Goal: Task Accomplishment & Management: Complete application form

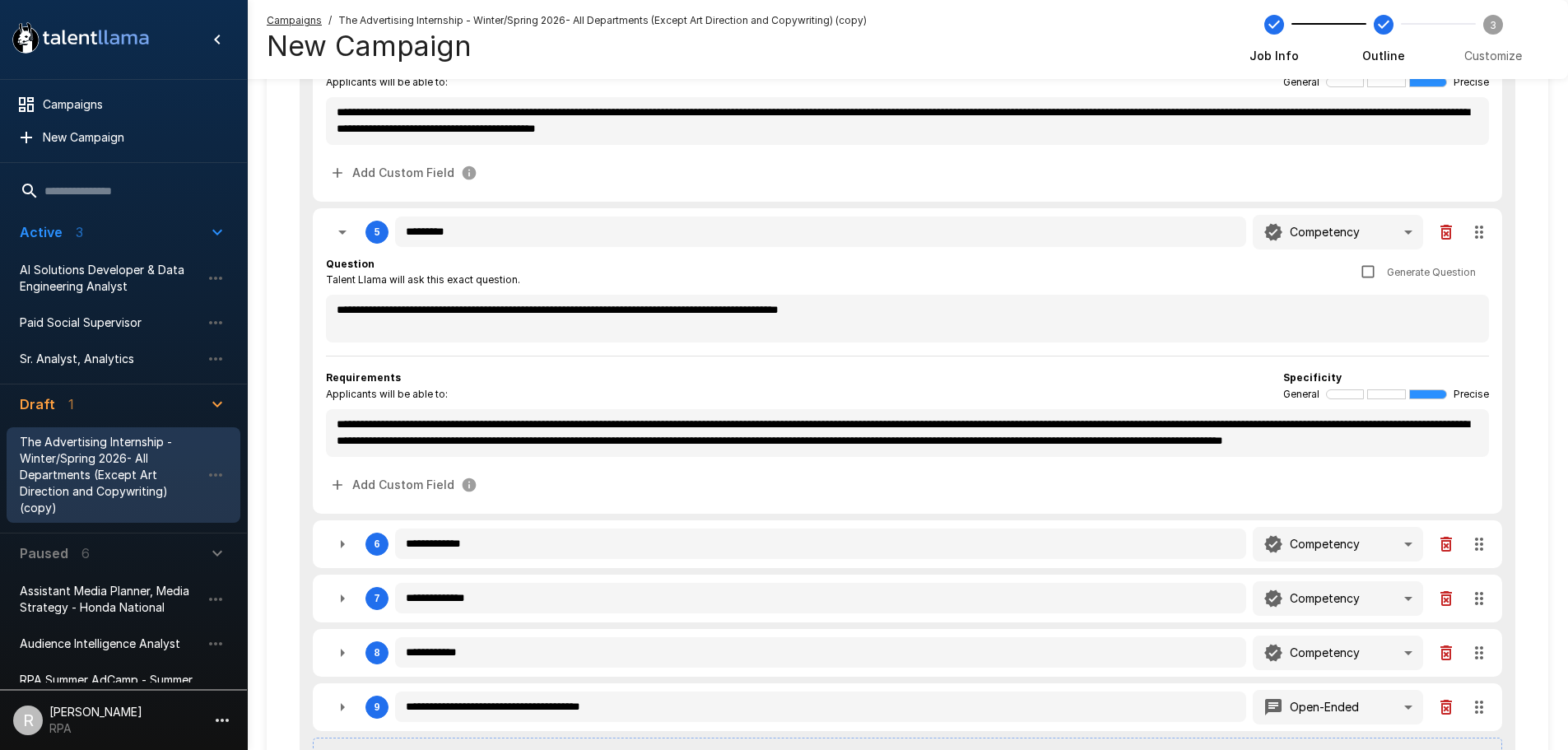
scroll to position [1097, 0]
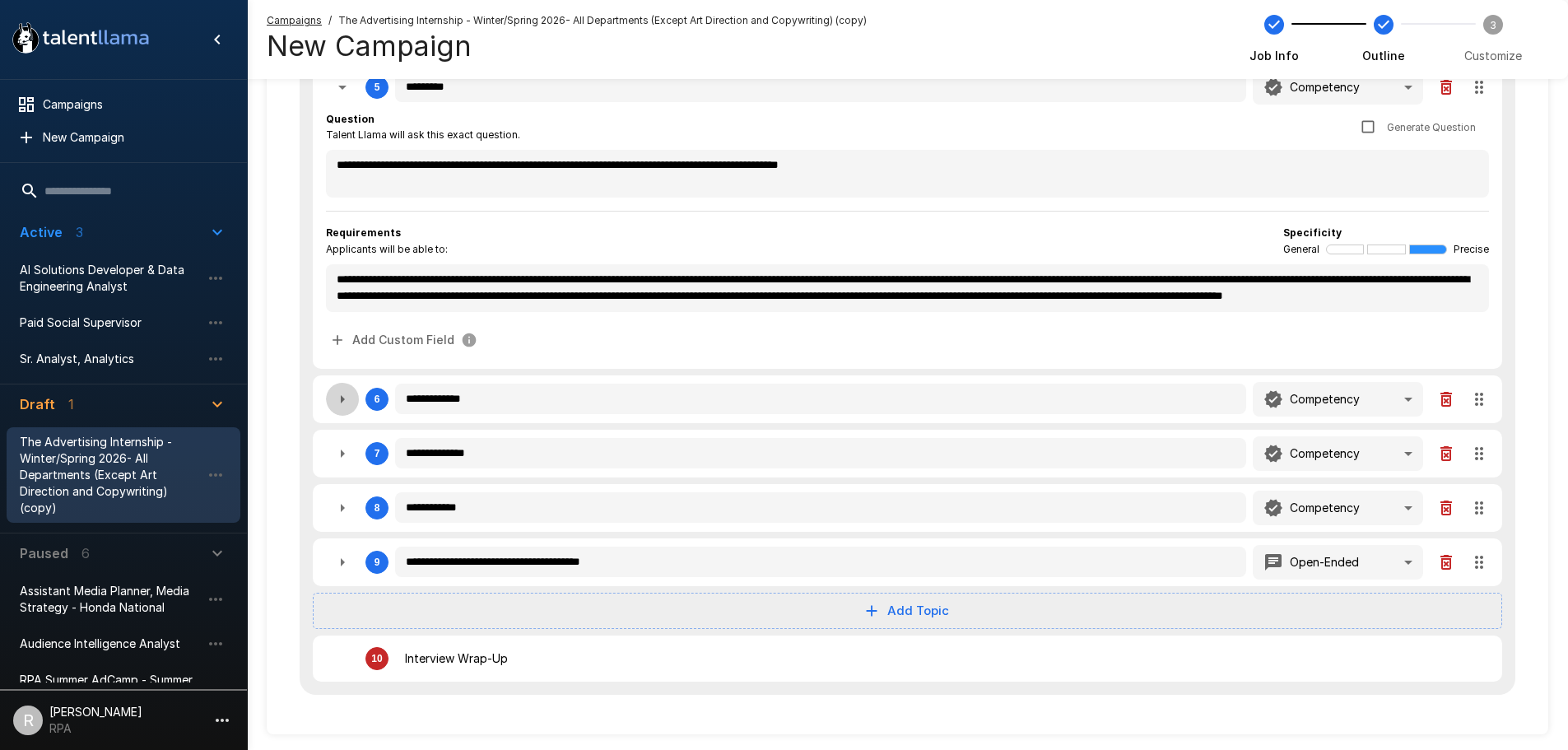
click at [338, 406] on icon "button" at bounding box center [342, 399] width 20 height 20
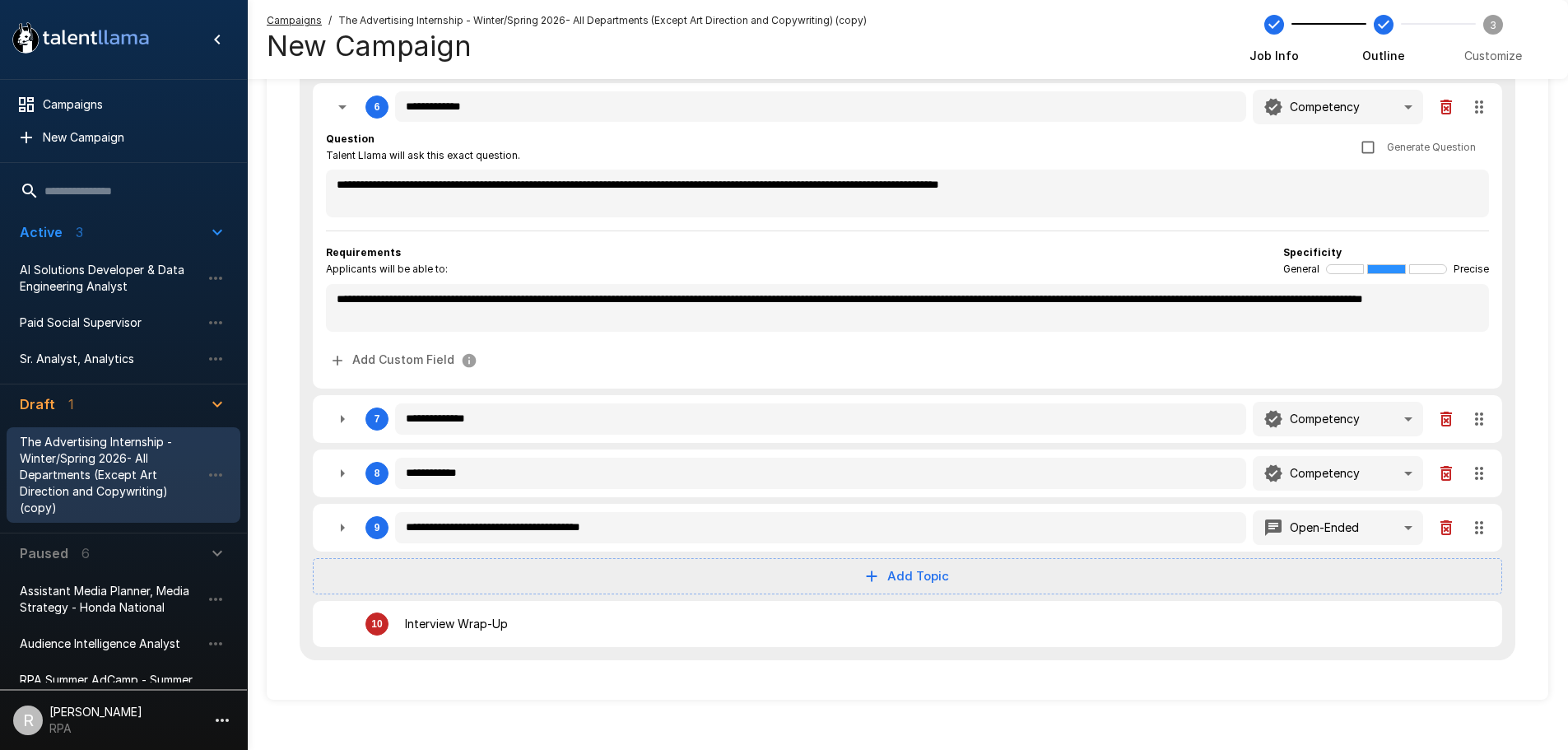
scroll to position [1404, 0]
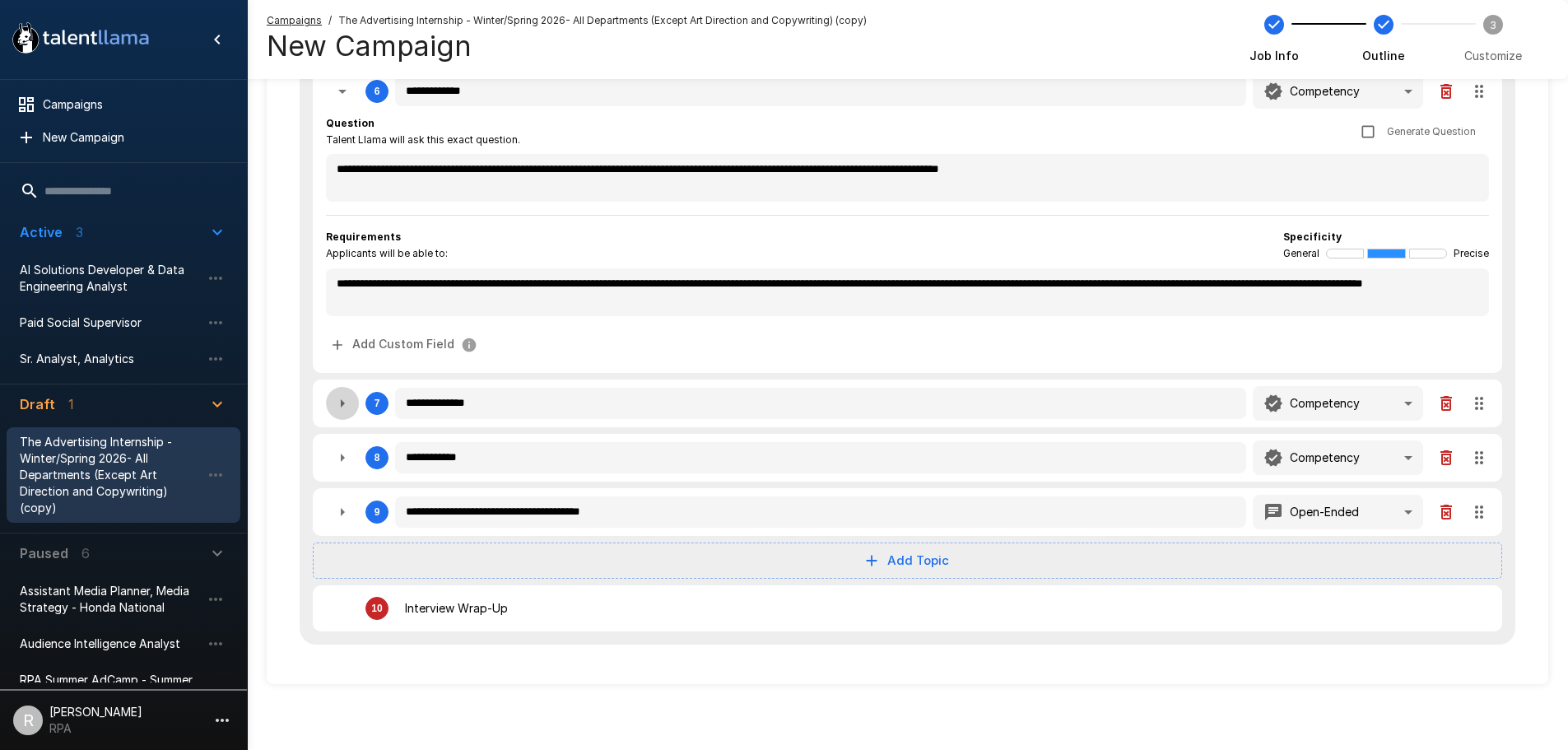
click at [339, 412] on icon "button" at bounding box center [342, 403] width 20 height 20
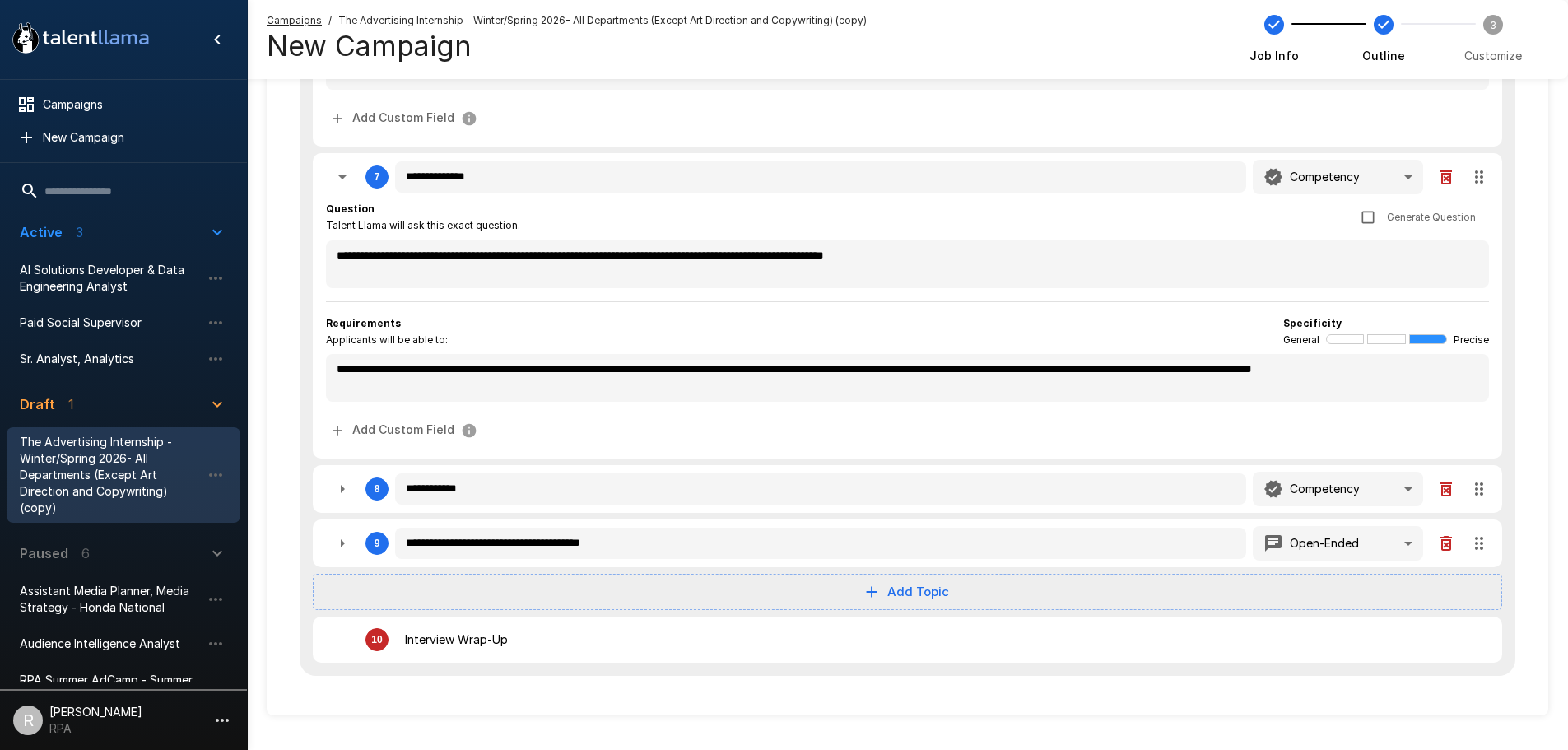
scroll to position [1662, 0]
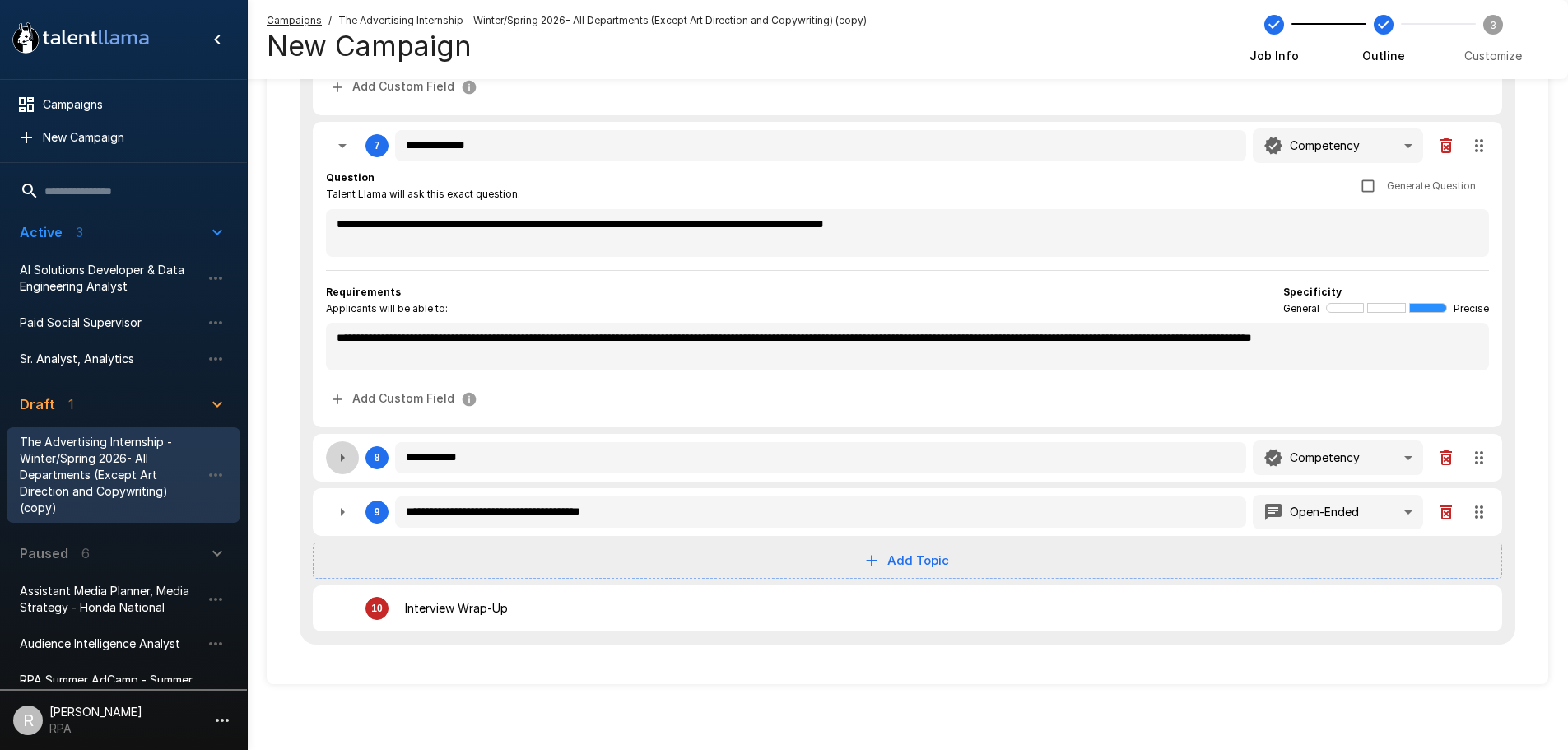
click at [344, 454] on icon "button" at bounding box center [342, 457] width 20 height 20
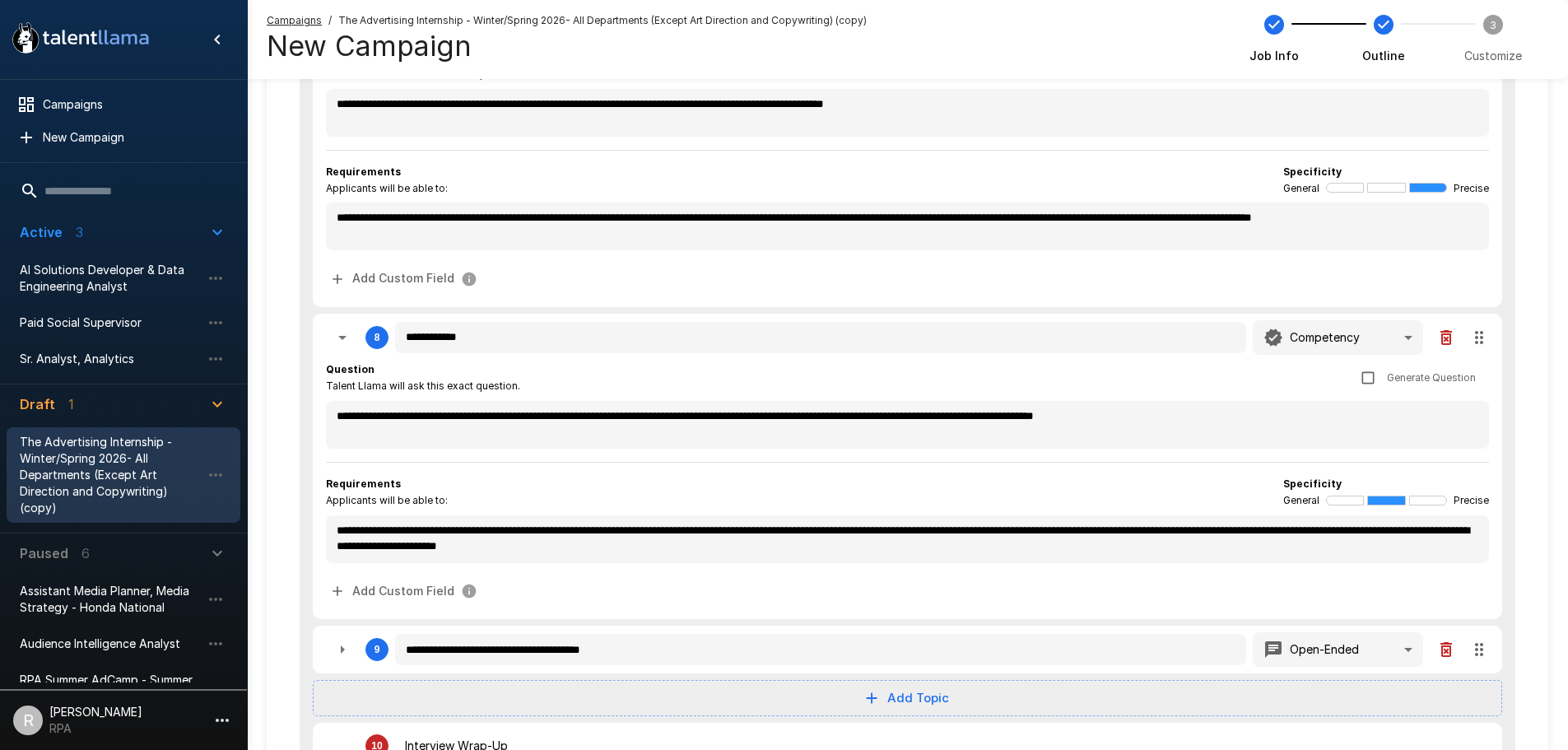
scroll to position [1920, 0]
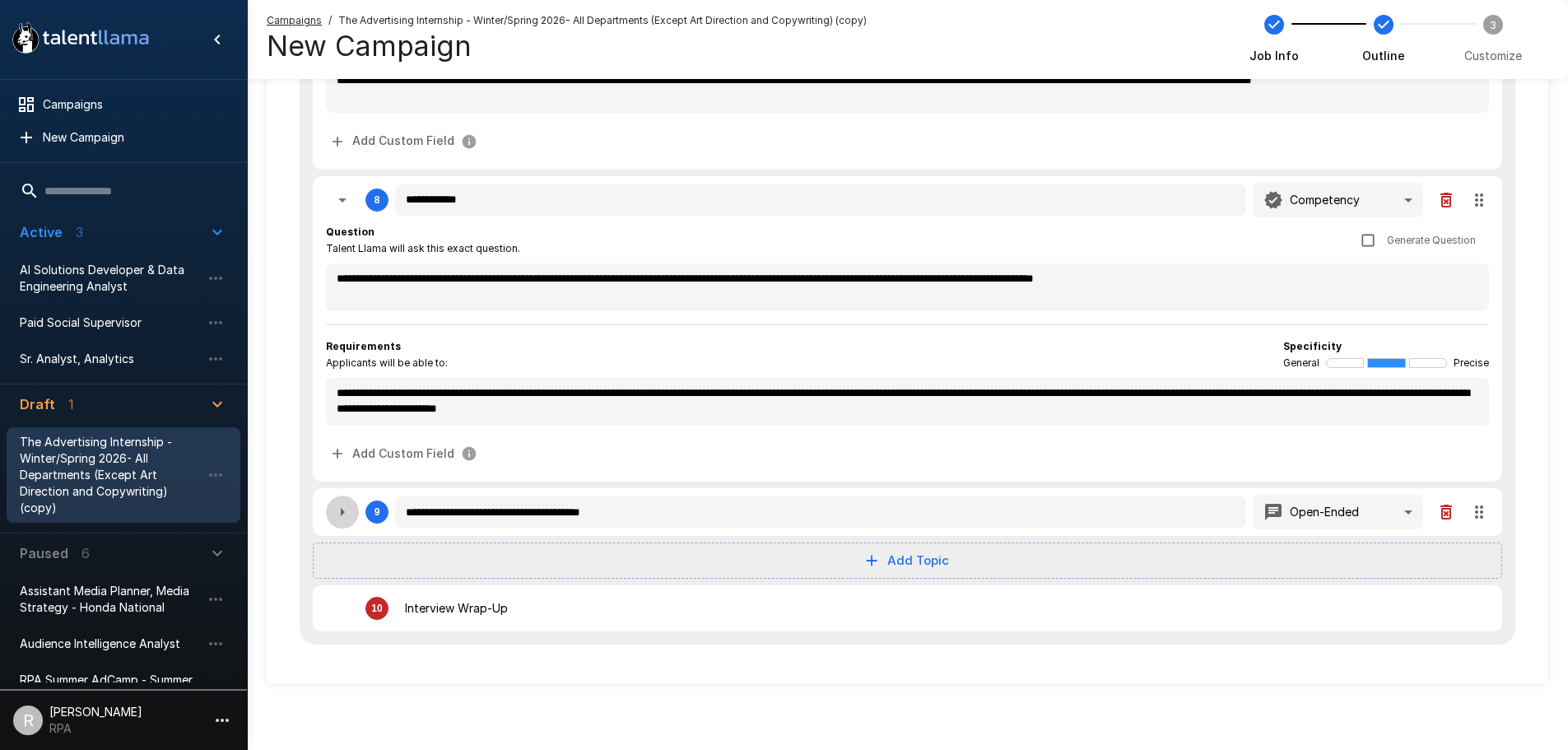
click at [344, 523] on button "button" at bounding box center [342, 512] width 33 height 33
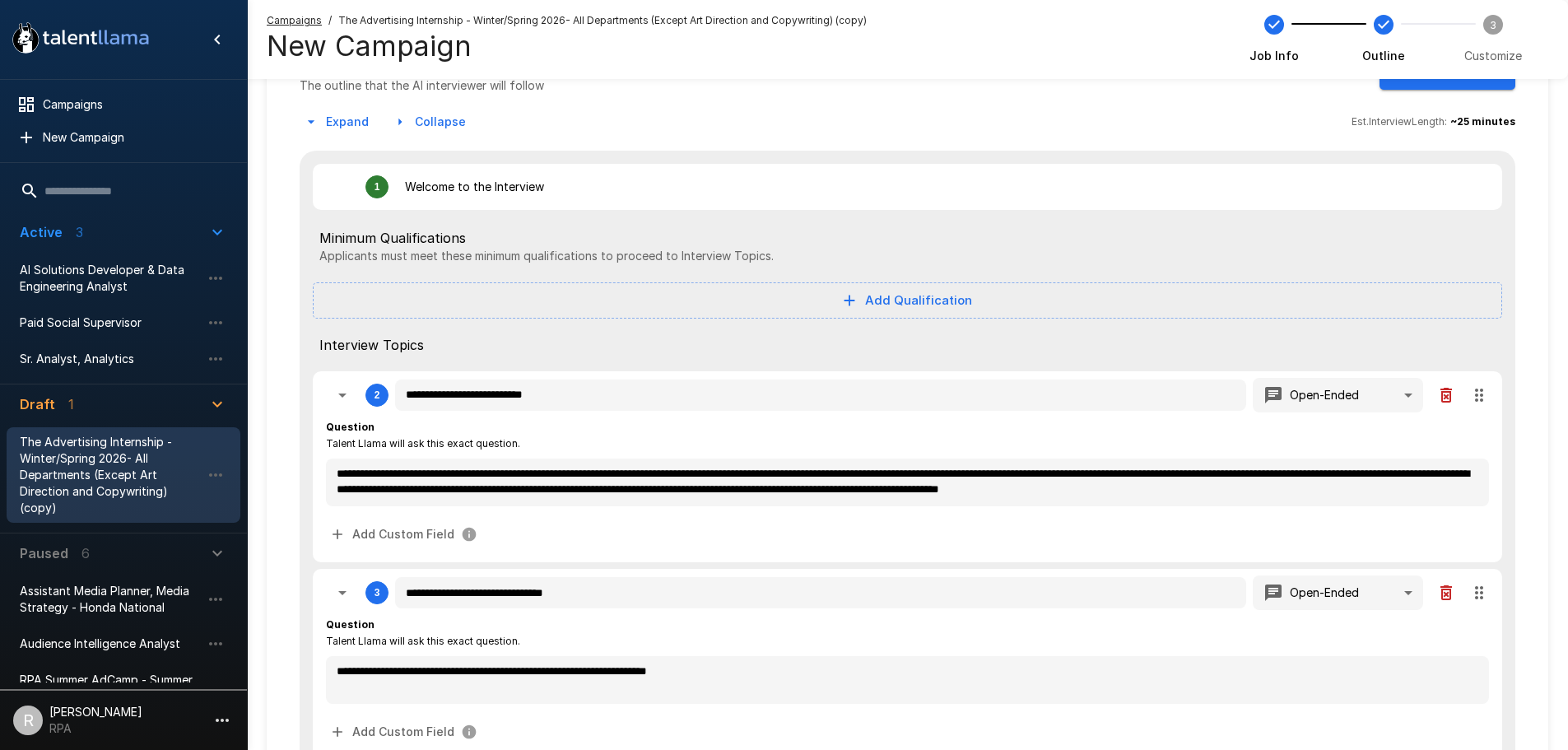
scroll to position [0, 0]
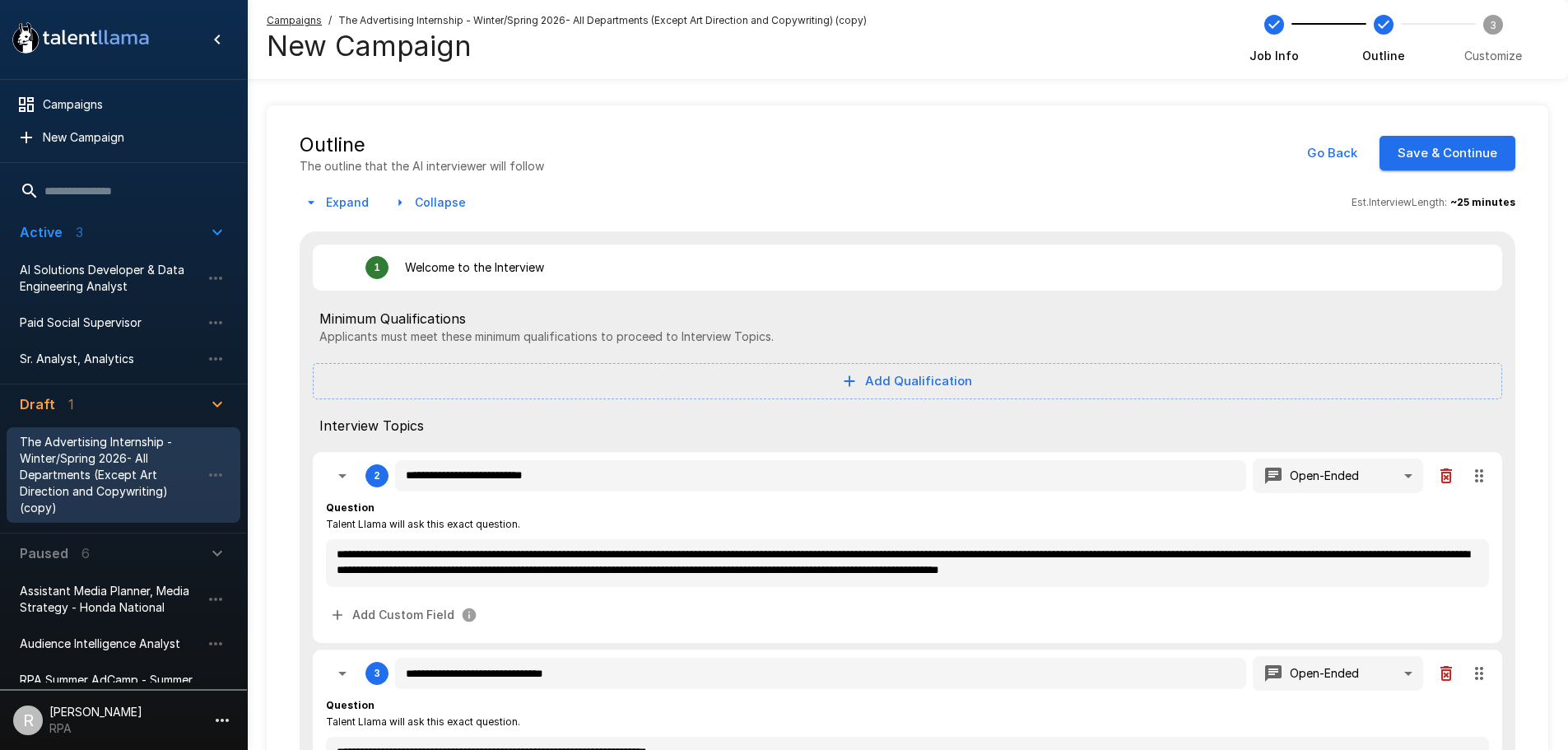
click at [1490, 150] on button "Save & Continue" at bounding box center [1448, 153] width 136 height 35
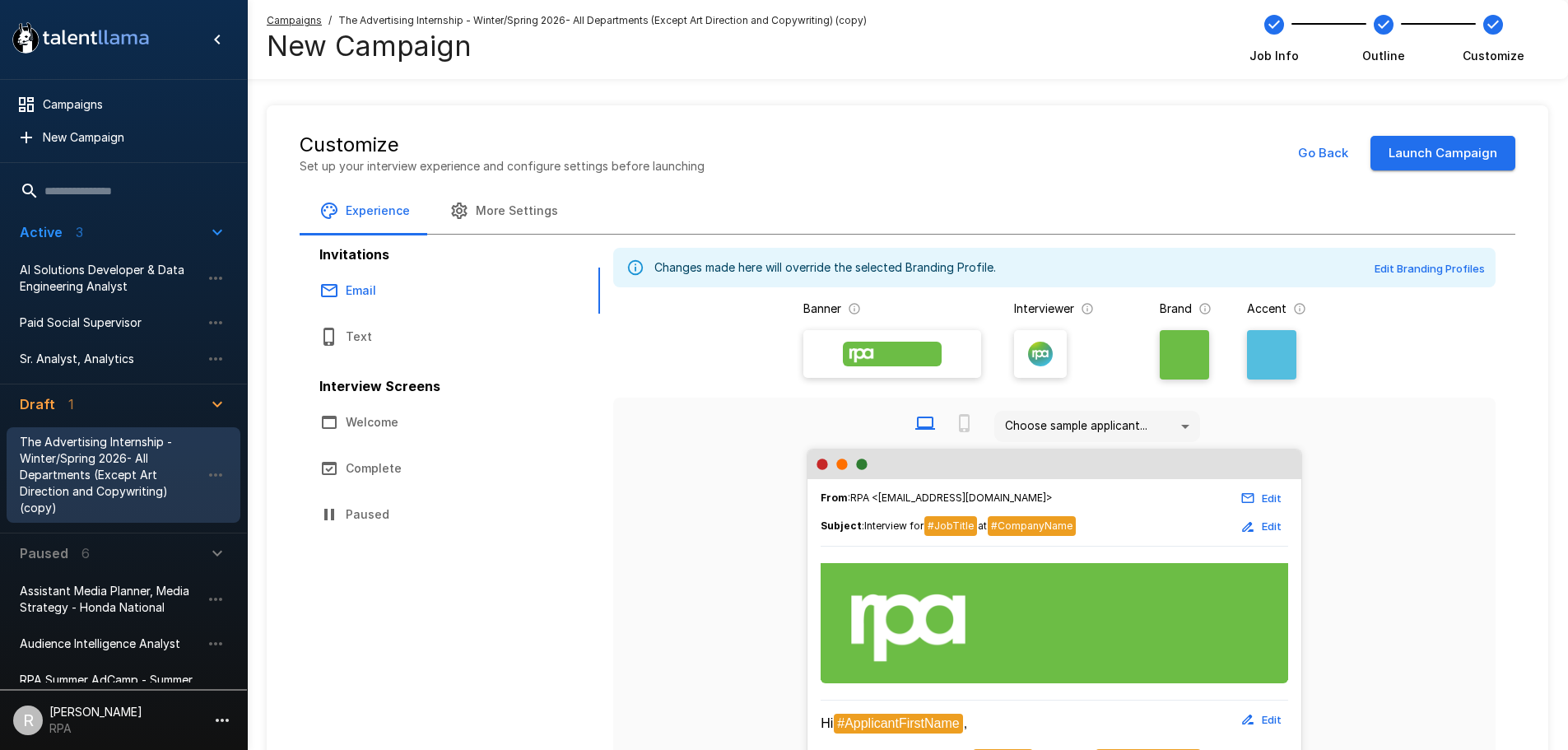
click at [418, 339] on button "Text" at bounding box center [448, 336] width 296 height 46
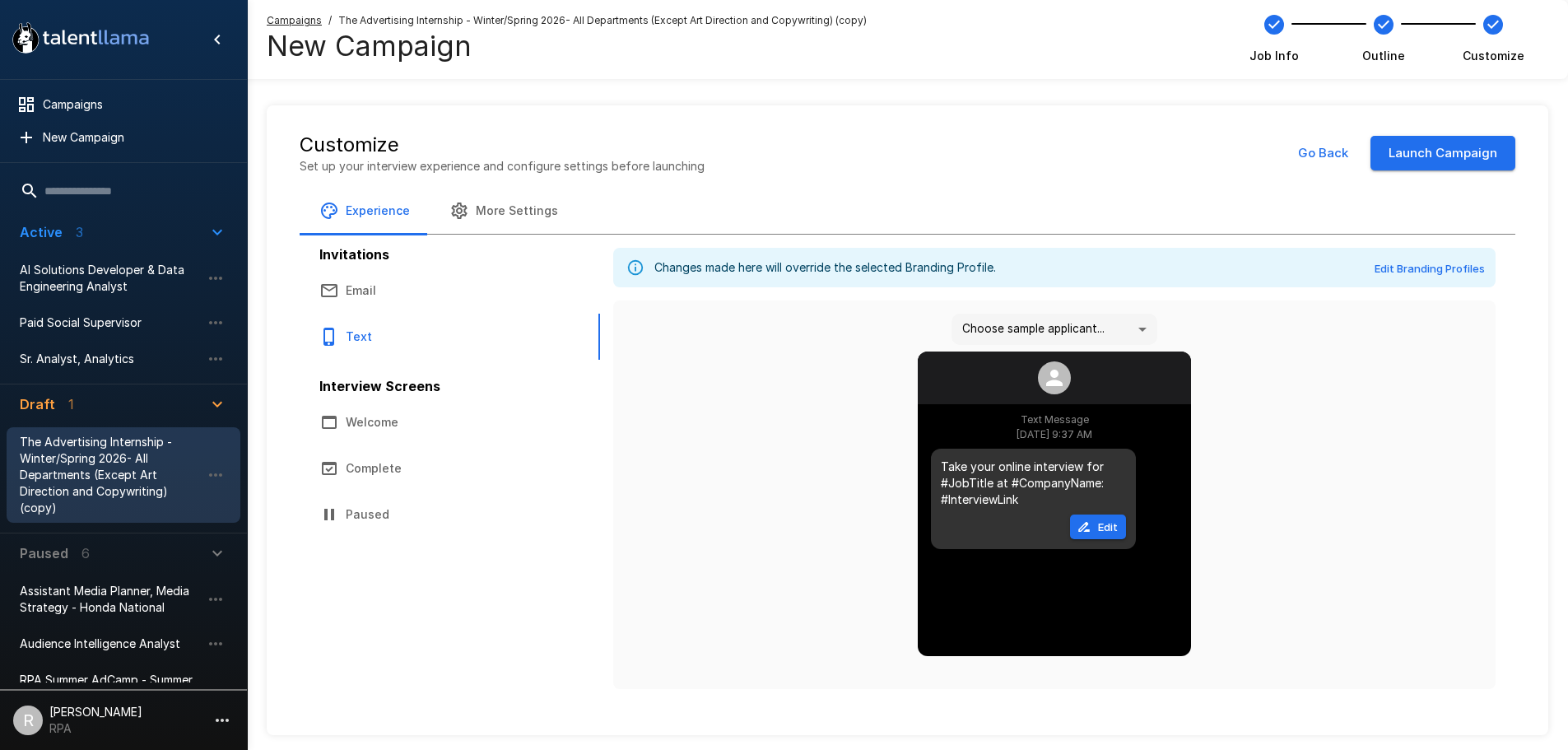
click at [424, 307] on button "Email" at bounding box center [448, 290] width 296 height 46
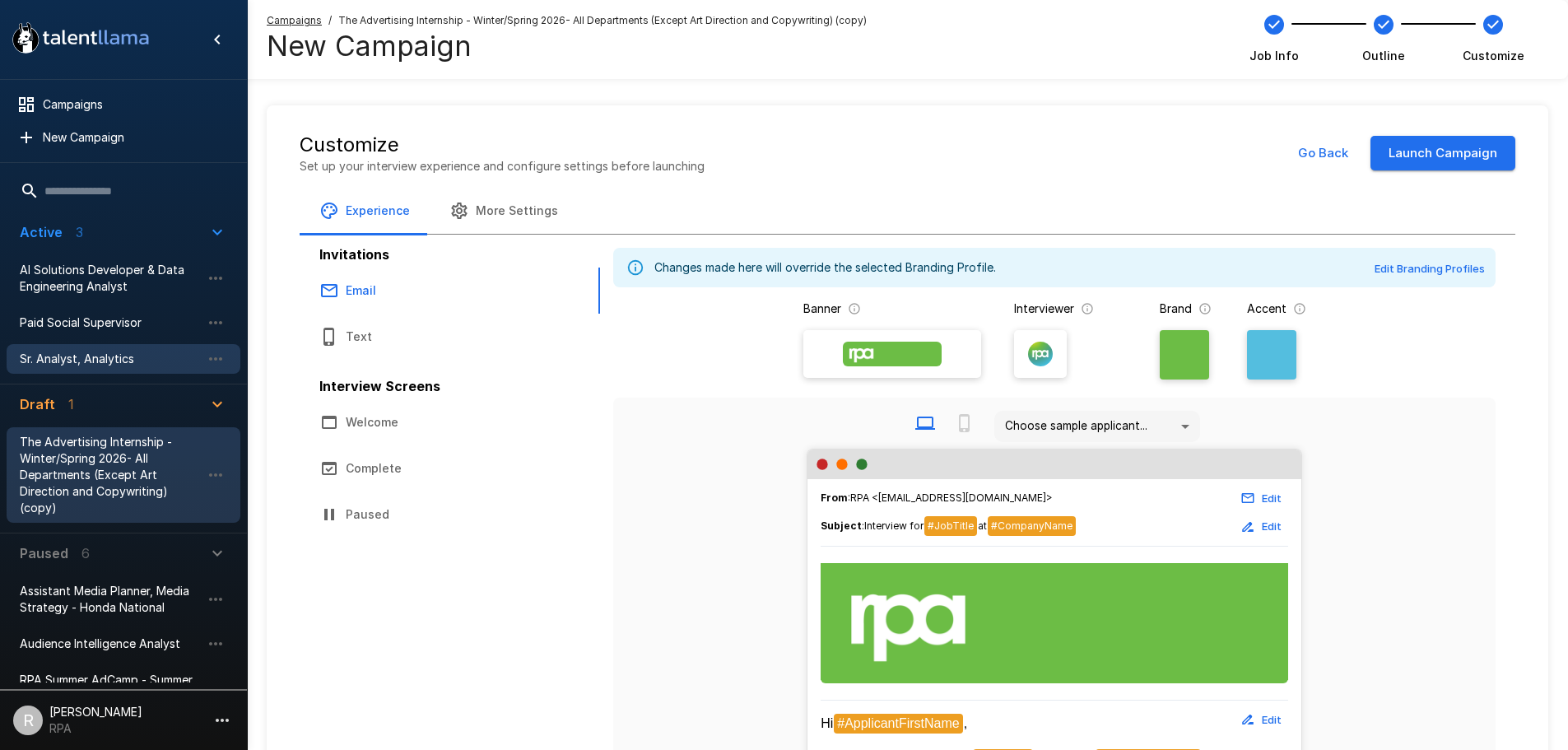
click at [71, 358] on span "Sr. Analyst, Analytics" at bounding box center [111, 359] width 181 height 17
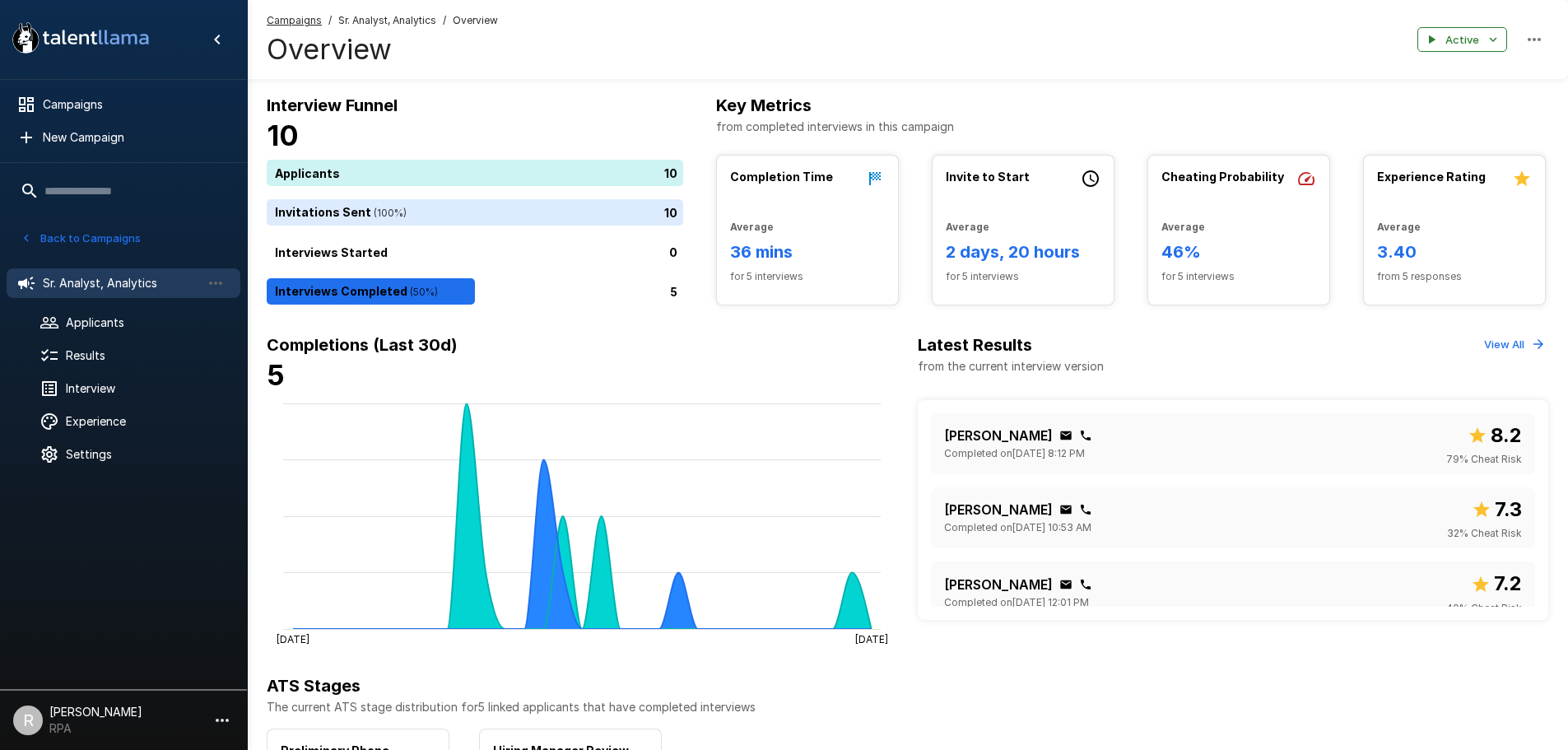
click at [480, 373] on h4 "5" at bounding box center [582, 375] width 632 height 35
click at [486, 350] on h6 "Completions (Last 30d)" at bounding box center [582, 345] width 632 height 26
click at [464, 350] on h6 "Completions (Last 30d)" at bounding box center [582, 345] width 632 height 26
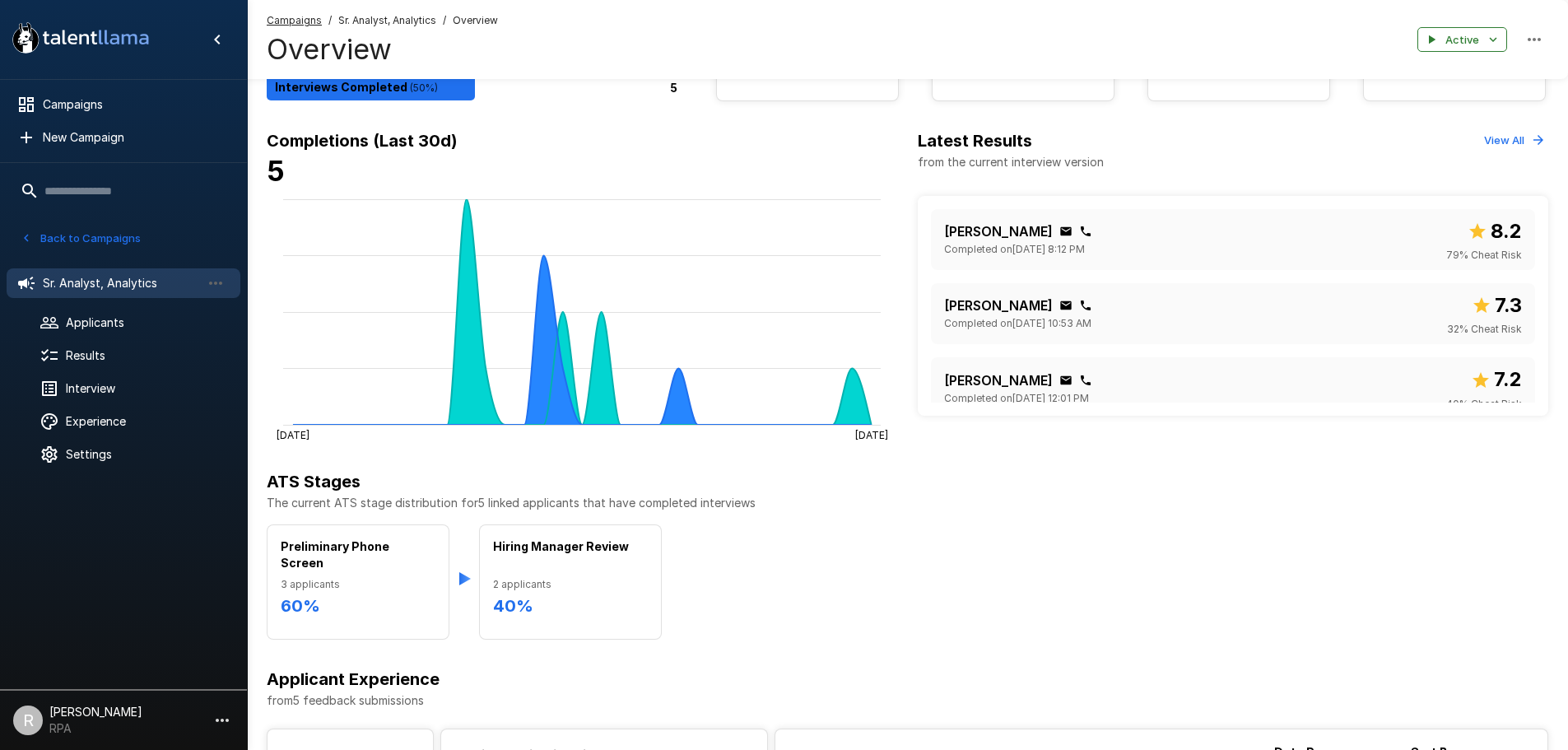
scroll to position [165, 0]
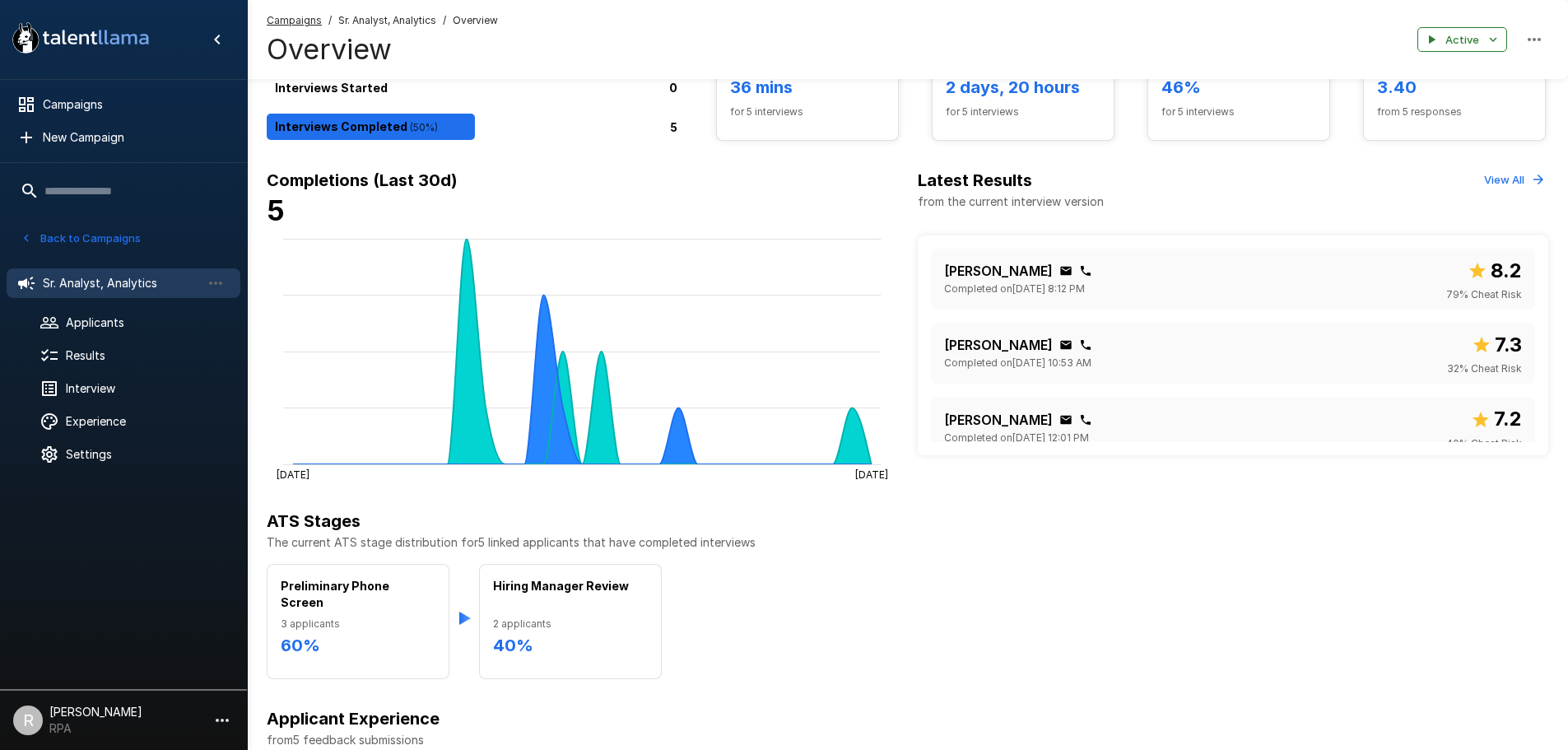
click at [82, 226] on button "Back to Campaigns" at bounding box center [80, 238] width 128 height 25
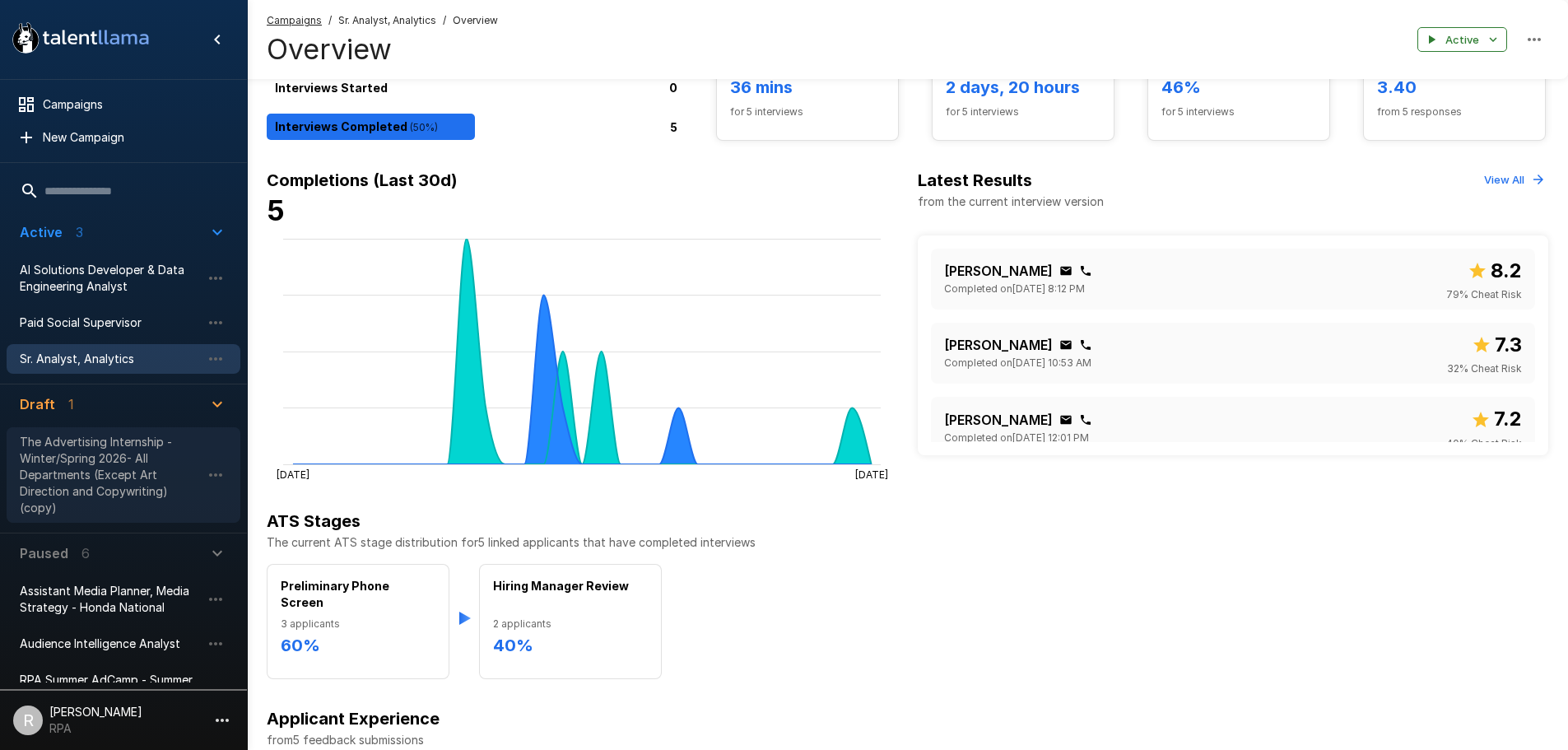
click at [110, 429] on div "The Advertising Internship - Winter/Spring 2026- All Departments (Except Art Di…" at bounding box center [124, 475] width 233 height 96
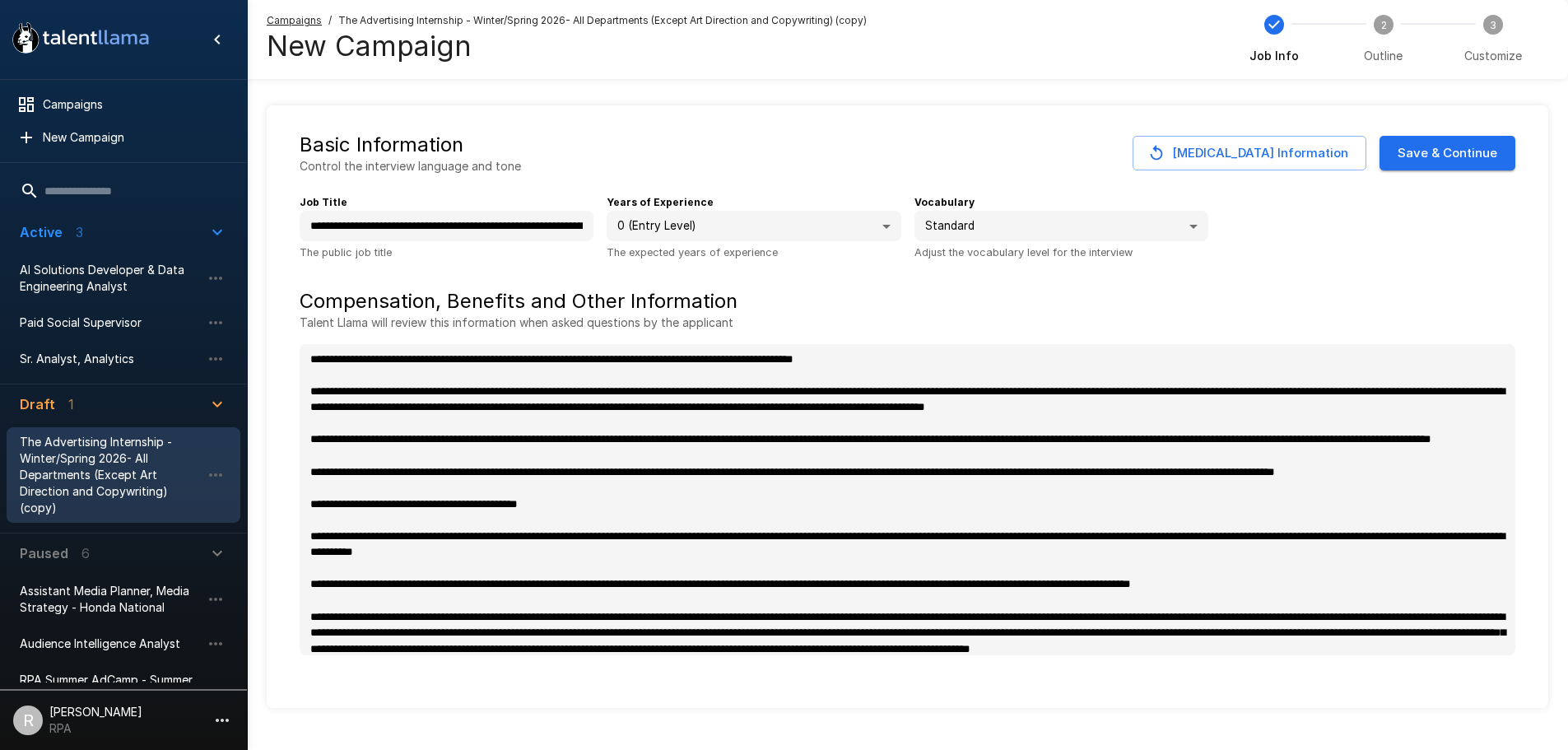
type textarea "*"
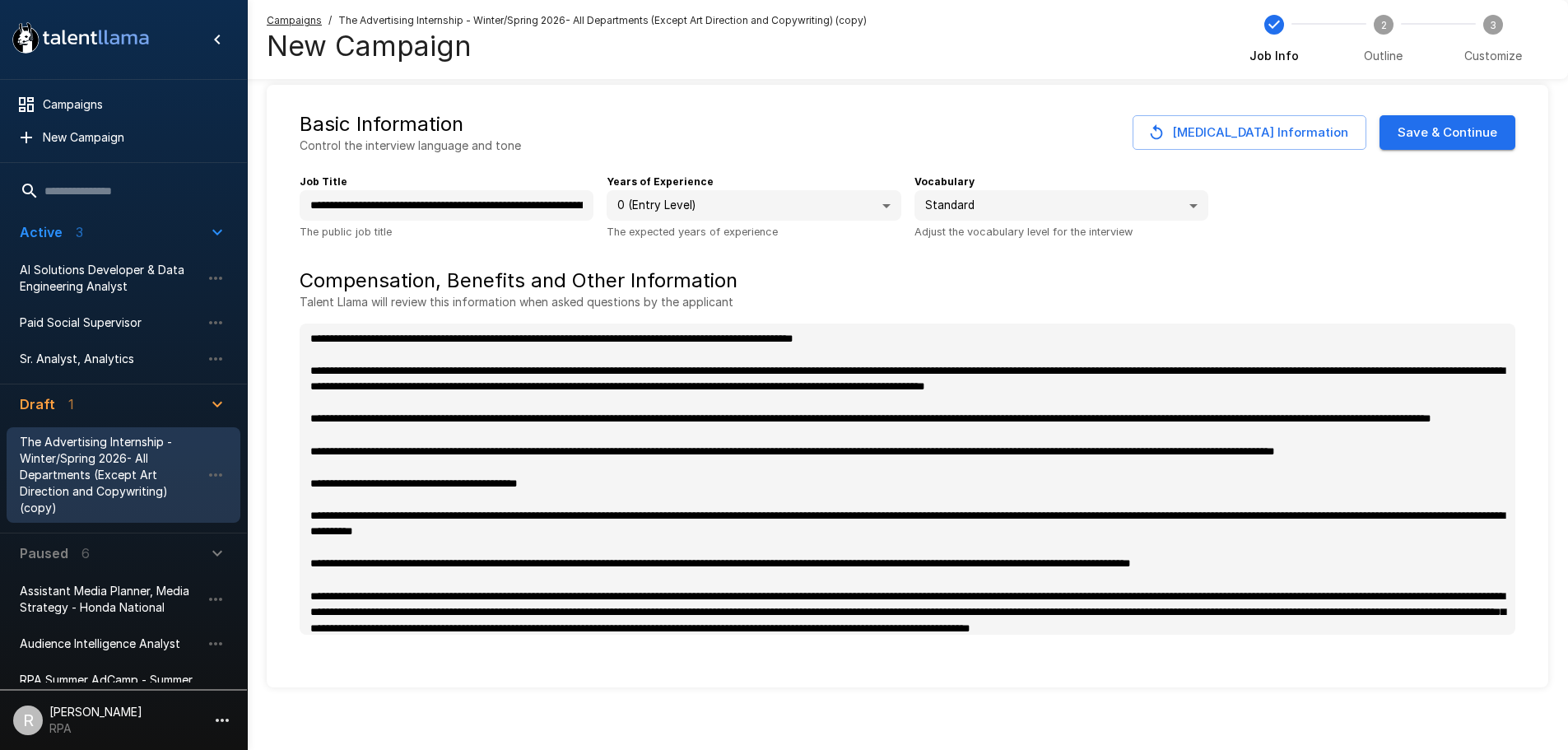
scroll to position [26, 0]
